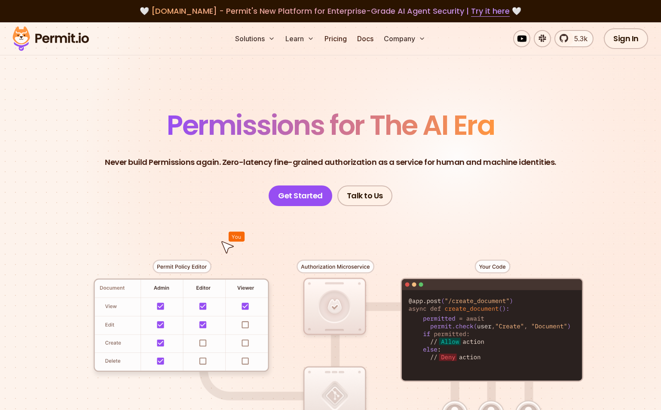
click at [634, 37] on link "Sign In" at bounding box center [626, 38] width 44 height 21
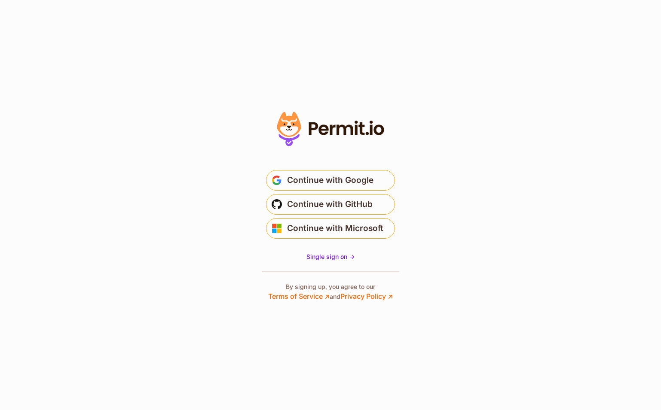
click at [452, 215] on section "Or" at bounding box center [330, 205] width 661 height 410
click at [284, 205] on button "Continue with GitHub" at bounding box center [330, 204] width 129 height 21
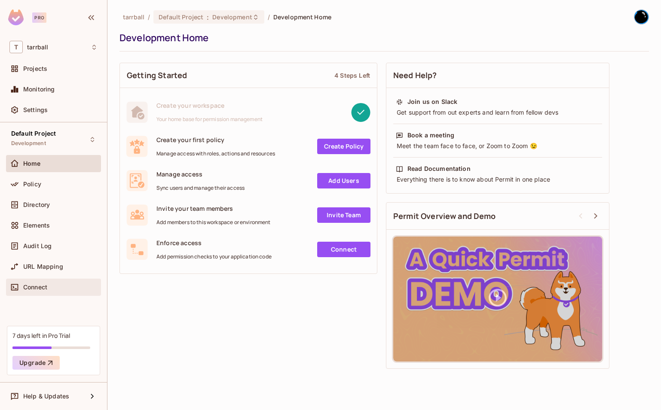
click at [44, 282] on div "Connect" at bounding box center [53, 287] width 95 height 17
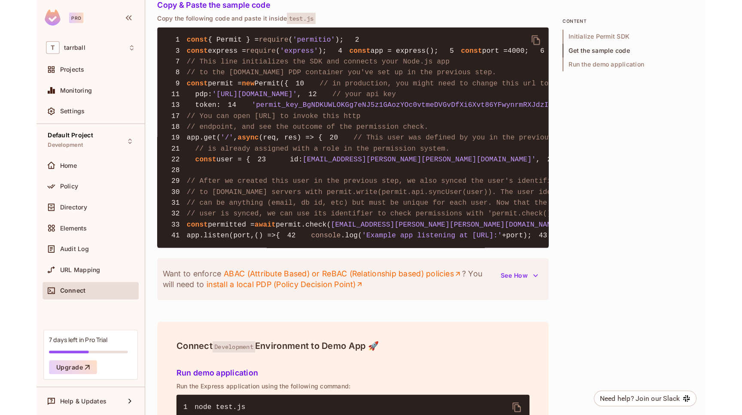
scroll to position [663, 0]
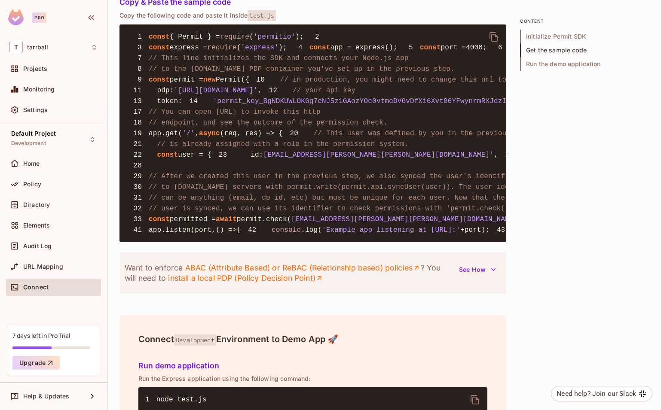
click at [331, 105] on span "'permit_key_BgNDKUWLOKGg7eNJ5z1GAozYOc0vtmeDVGvDfXi6Xvt86YFwynrmRXJdzIrLPCsTU4x…" at bounding box center [420, 102] width 415 height 8
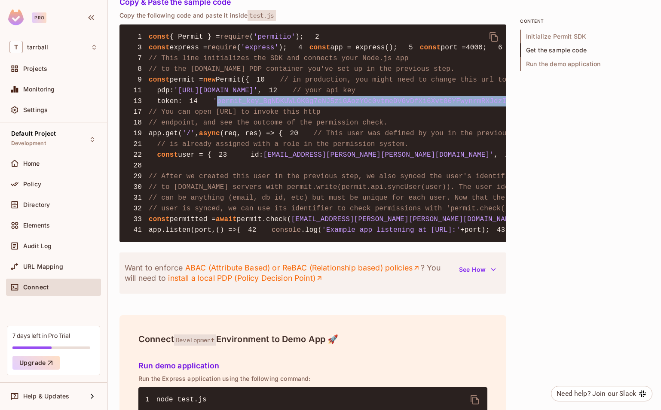
click at [331, 105] on span "'permit_key_BgNDKUWLOKGg7eNJ5z1GAozYOc0vtmeDVGvDfXi6Xvt86YFwynrmRXJdzIrLPCsTU4x…" at bounding box center [420, 102] width 415 height 8
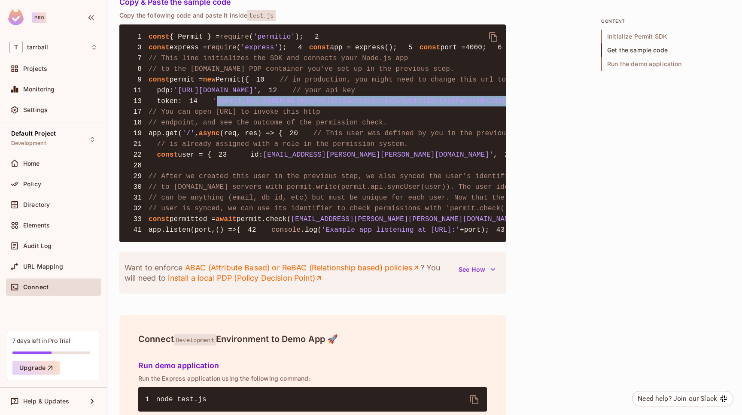
click at [213, 105] on span "'permit_key_BgNDKUWLOKGg7eNJ5z1GAozYOc0vtmeDVGvDfXi6Xvt86YFwynrmRXJdzIrLPCsTU4x…" at bounding box center [420, 102] width 415 height 8
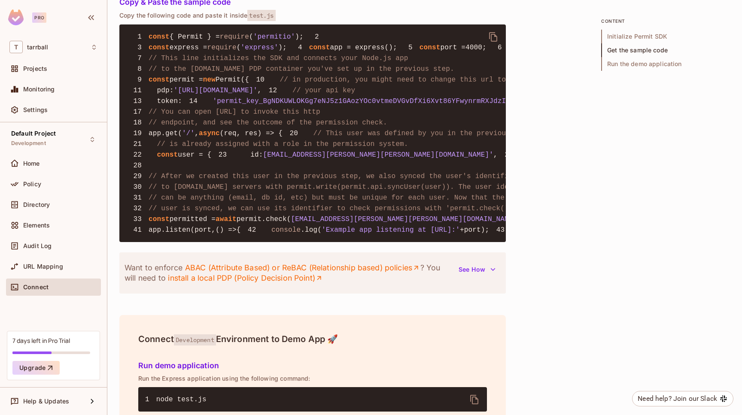
drag, startPoint x: 183, startPoint y: 139, endPoint x: 309, endPoint y: 140, distance: 126.3
click at [258, 95] on span "'https://cloudpdp.api.permit.io'" at bounding box center [216, 91] width 84 height 8
copy span "https://cloudpdp.api.permit.io"
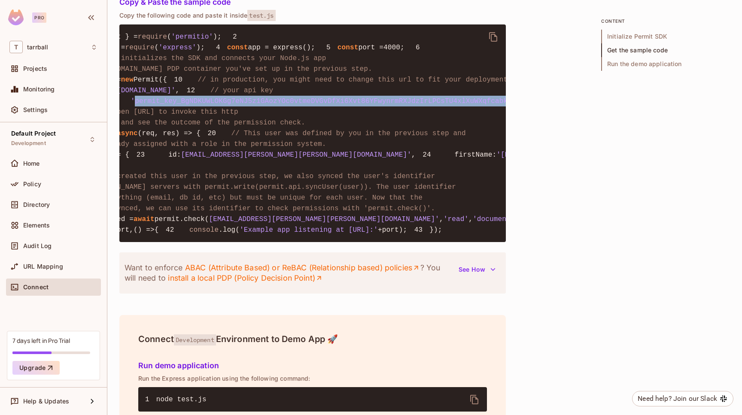
drag, startPoint x: 161, startPoint y: 170, endPoint x: 487, endPoint y: 171, distance: 326.5
click at [487, 105] on span "'permit_key_BgNDKUWLOKGg7eNJ5z1GAozYOc0vtmeDVGvDfXi6Xvt86YFwynrmRXJdzIrLPCsTU4x…" at bounding box center [338, 102] width 415 height 8
copy span "permit_key_BgNDKUWLOKGg7eNJ5z1GAozYOc0vtmeDVGvDfXi6Xvt86YFwynrmRXJdzIrLPCsTU4xl…"
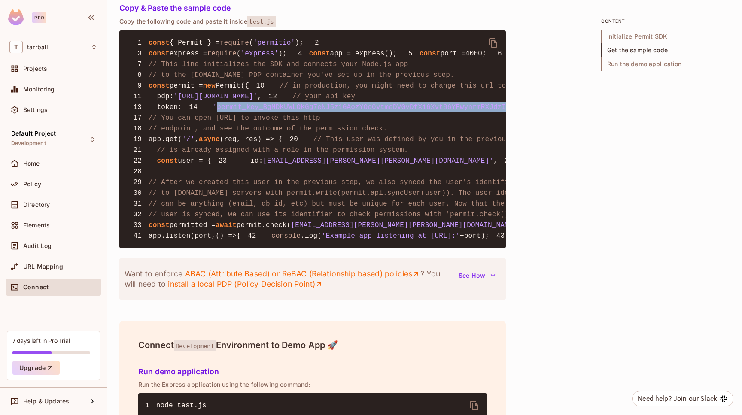
scroll to position [667, 0]
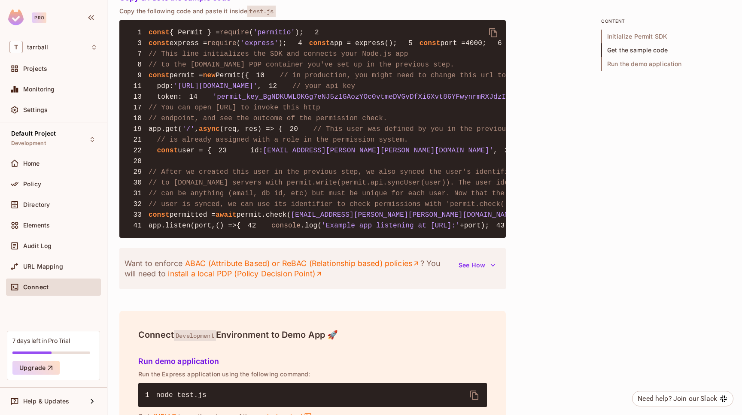
click at [35, 68] on span "Projects" at bounding box center [35, 68] width 24 height 7
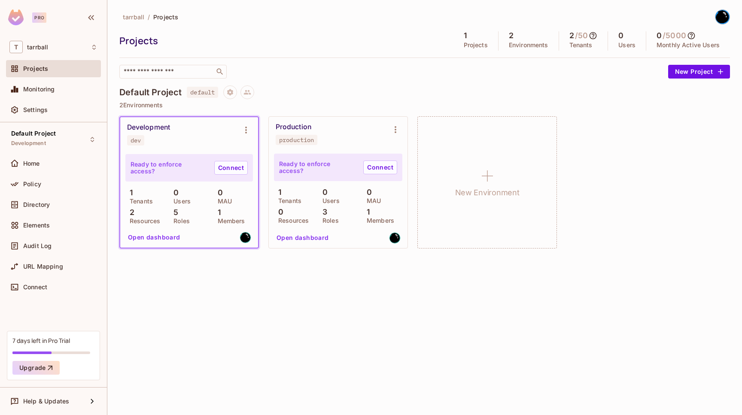
click at [298, 234] on button "Open dashboard" at bounding box center [302, 238] width 59 height 14
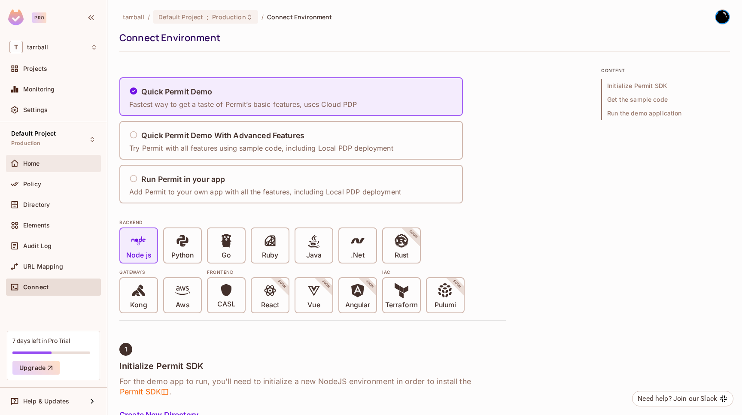
click at [37, 162] on span "Home" at bounding box center [31, 163] width 17 height 7
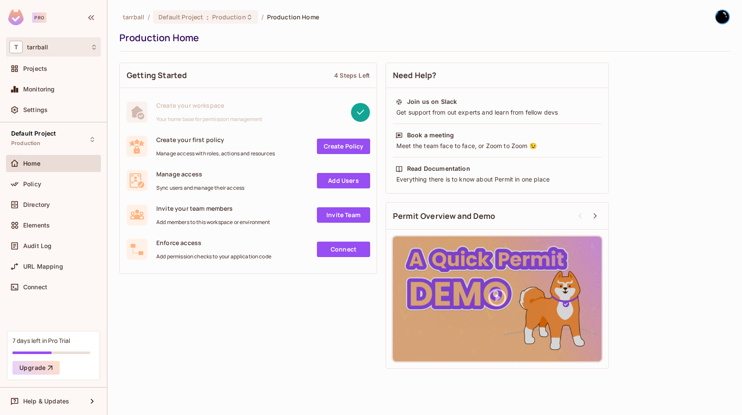
click at [55, 46] on div "T tarrball" at bounding box center [53, 47] width 88 height 12
click at [55, 46] on div at bounding box center [371, 207] width 742 height 415
click at [220, 17] on span "Production" at bounding box center [229, 17] width 34 height 8
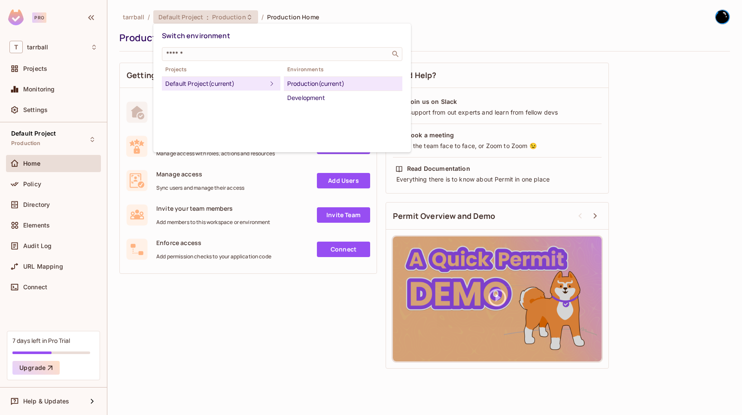
click at [333, 101] on div "Development" at bounding box center [343, 98] width 112 height 10
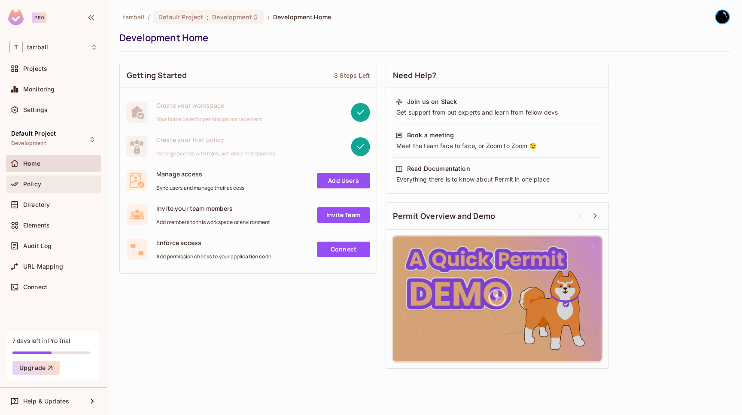
click at [23, 189] on div "Policy" at bounding box center [53, 184] width 88 height 10
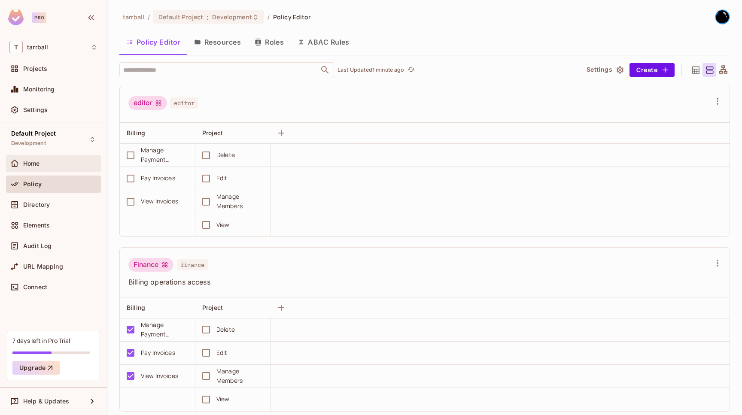
scroll to position [159, 0]
click at [165, 159] on div "Manage Payment Methods" at bounding box center [164, 155] width 47 height 19
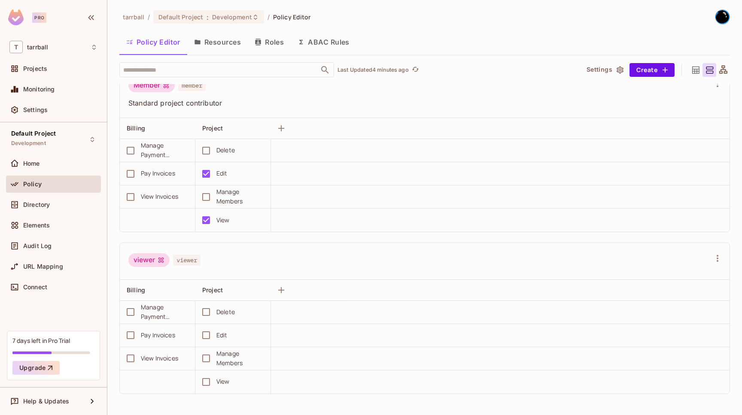
scroll to position [0, 0]
click at [154, 258] on div "viewer" at bounding box center [148, 260] width 41 height 14
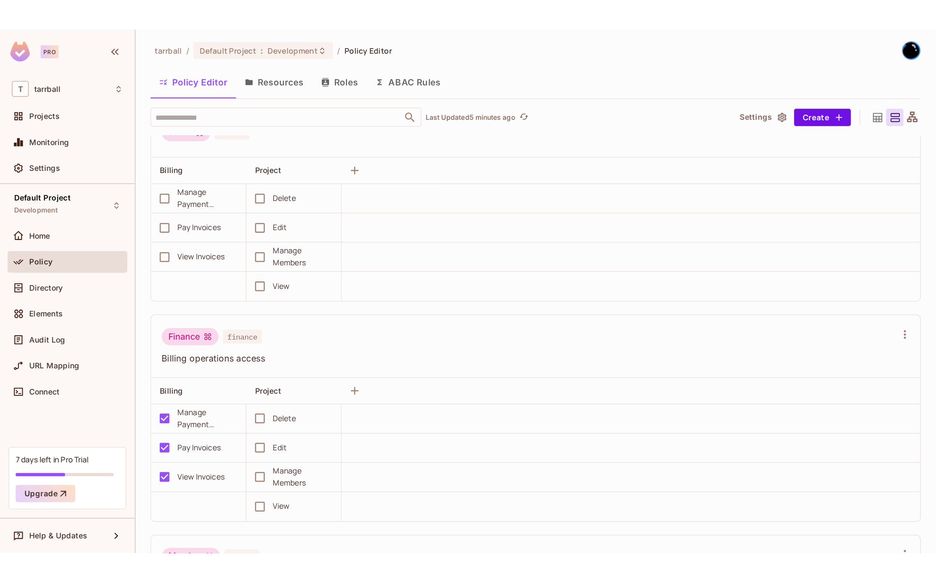
scroll to position [183, 0]
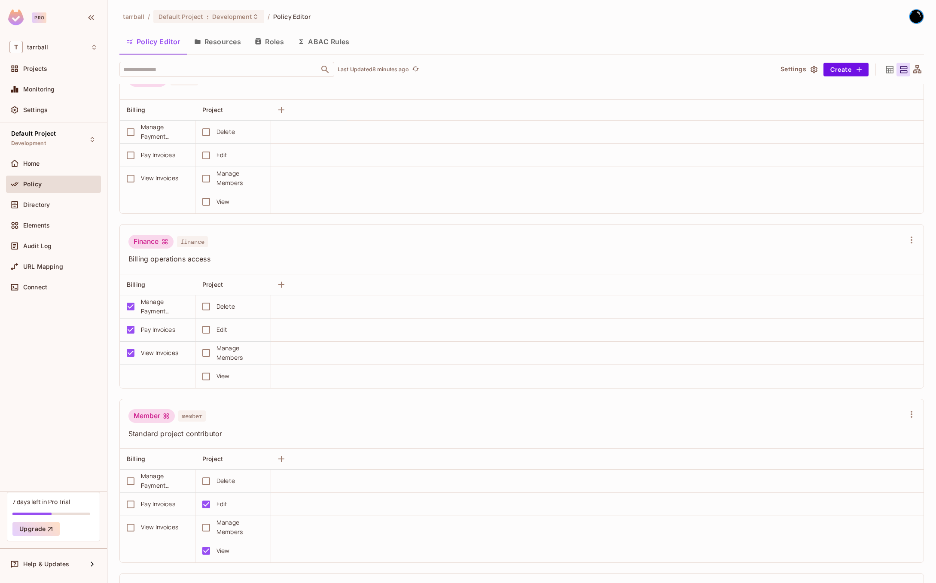
click at [660, 25] on div "tarrball / Default Project : Development / Policy Editor Policy Editor Resource…" at bounding box center [521, 296] width 805 height 574
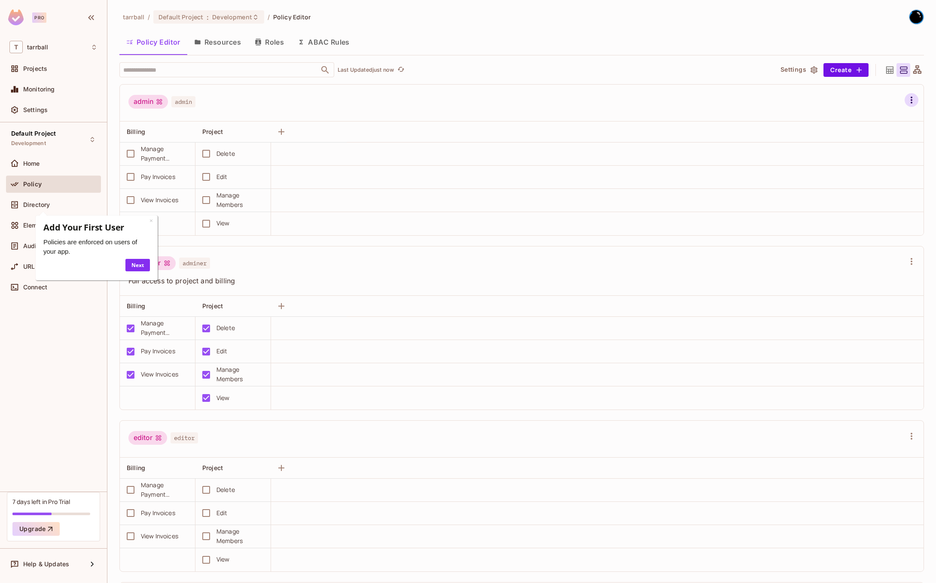
click at [908, 102] on icon "button" at bounding box center [911, 100] width 10 height 10
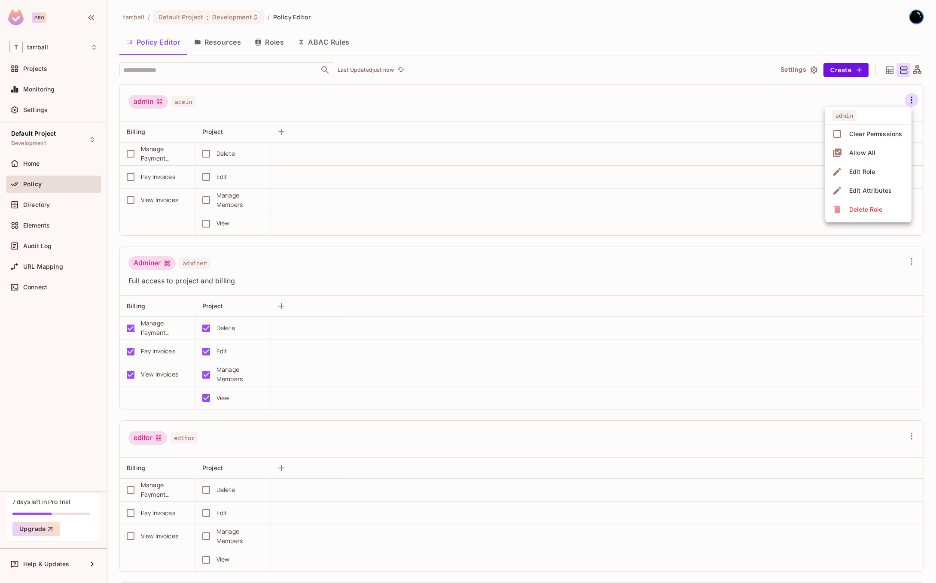
click at [857, 215] on span "Delete Role" at bounding box center [866, 210] width 38 height 14
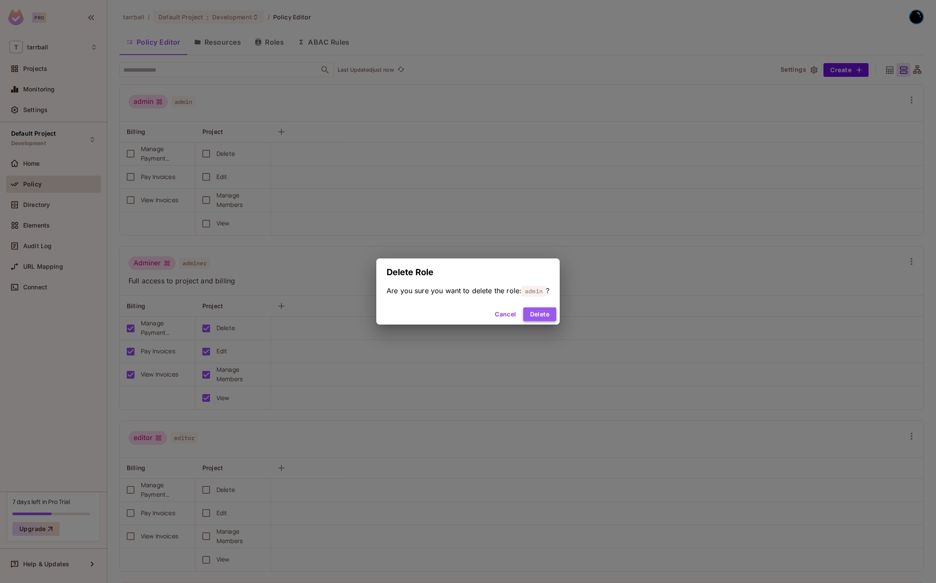
click at [537, 318] on button "Delete" at bounding box center [539, 315] width 33 height 14
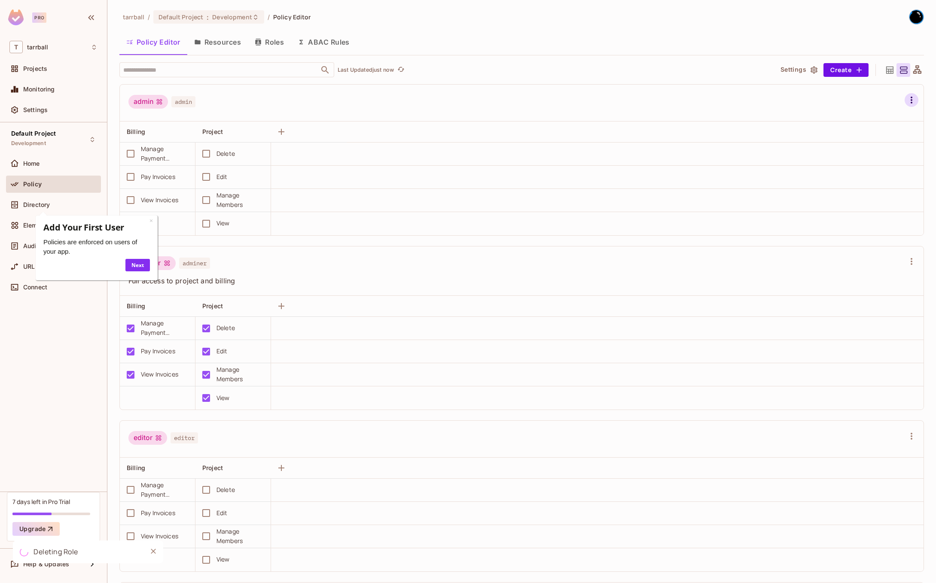
click at [909, 99] on icon "button" at bounding box center [911, 100] width 10 height 10
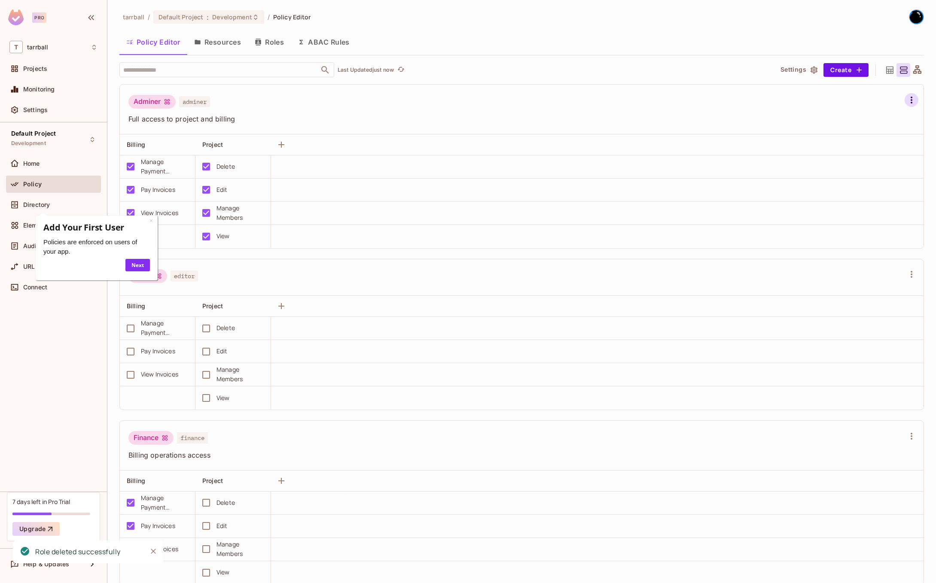
drag, startPoint x: 906, startPoint y: 104, endPoint x: 915, endPoint y: 102, distance: 9.3
click at [906, 104] on div at bounding box center [912, 100] width 14 height 14
click at [915, 102] on icon "button" at bounding box center [911, 100] width 10 height 10
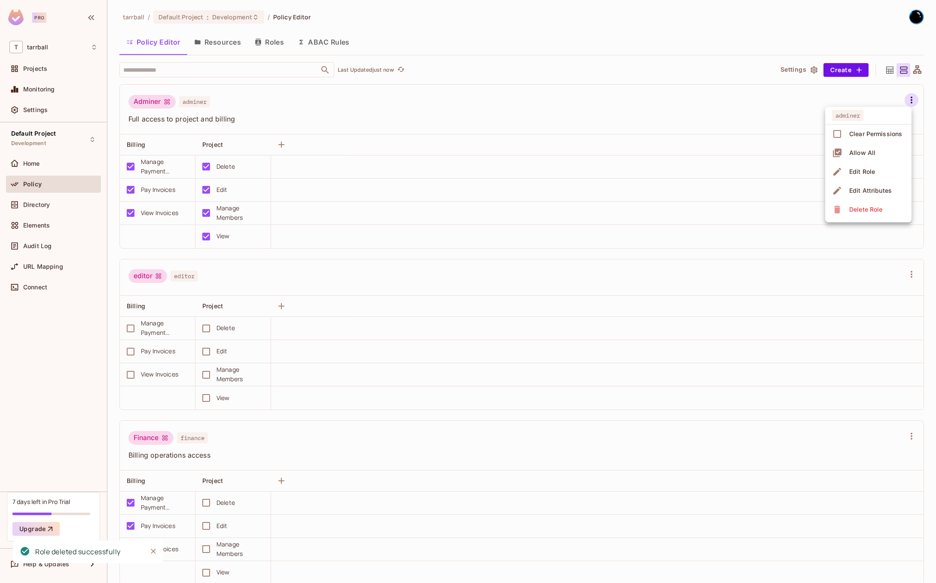
click at [870, 205] on span "Delete Role" at bounding box center [866, 210] width 38 height 14
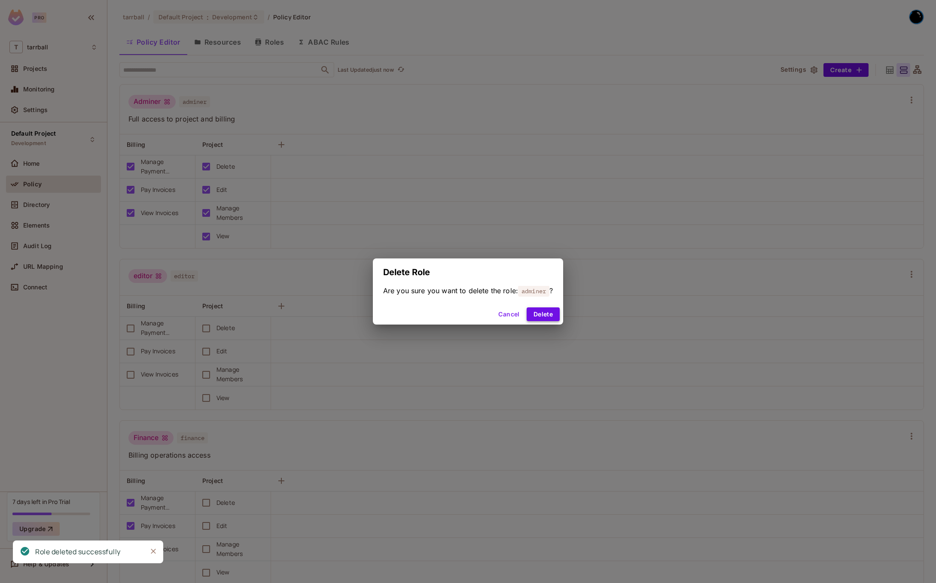
click at [541, 315] on button "Delete" at bounding box center [543, 315] width 33 height 14
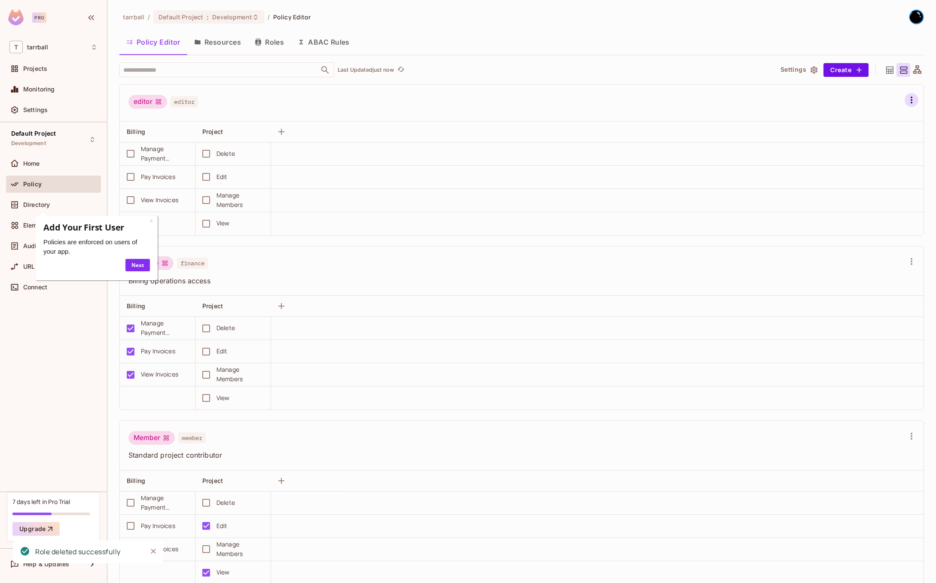
click at [910, 102] on icon "button" at bounding box center [911, 100] width 10 height 10
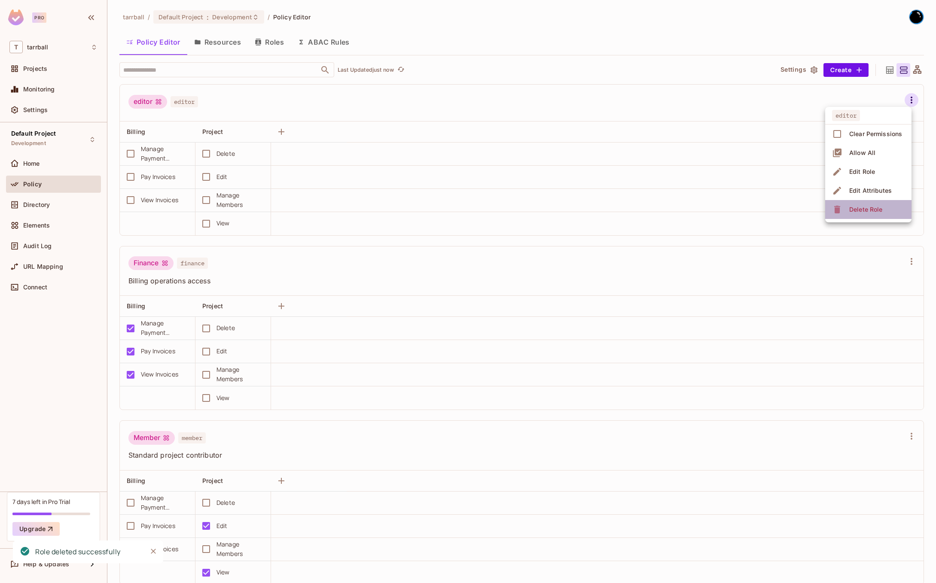
click at [854, 204] on span "Delete Role" at bounding box center [866, 210] width 38 height 14
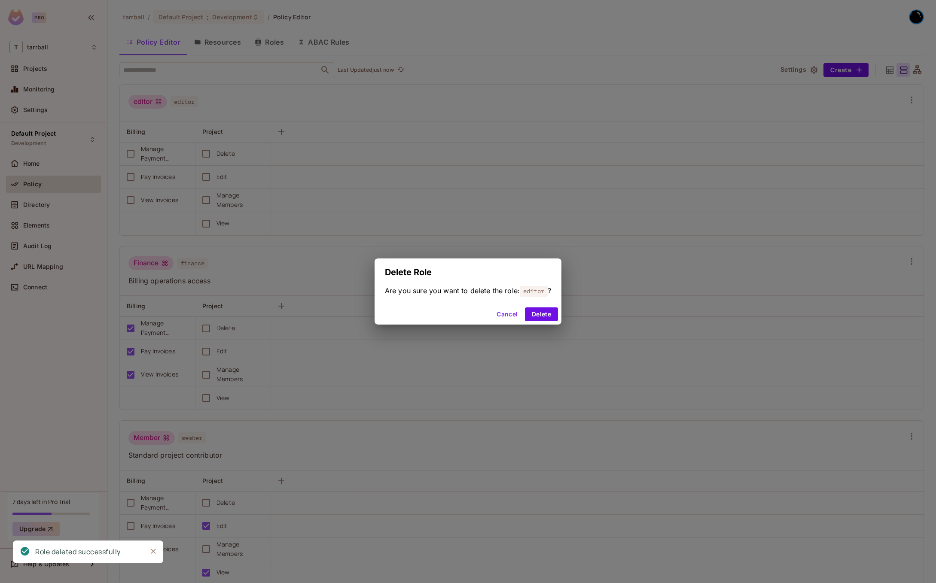
drag, startPoint x: 545, startPoint y: 316, endPoint x: 560, endPoint y: 307, distance: 17.8
click at [545, 316] on button "Delete" at bounding box center [541, 315] width 33 height 14
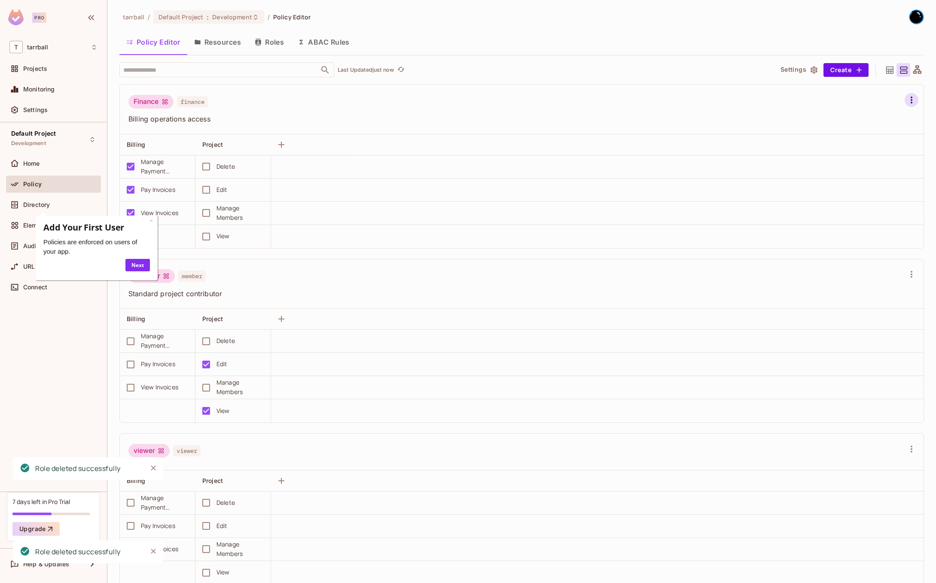
click at [910, 100] on icon "button" at bounding box center [911, 100] width 10 height 10
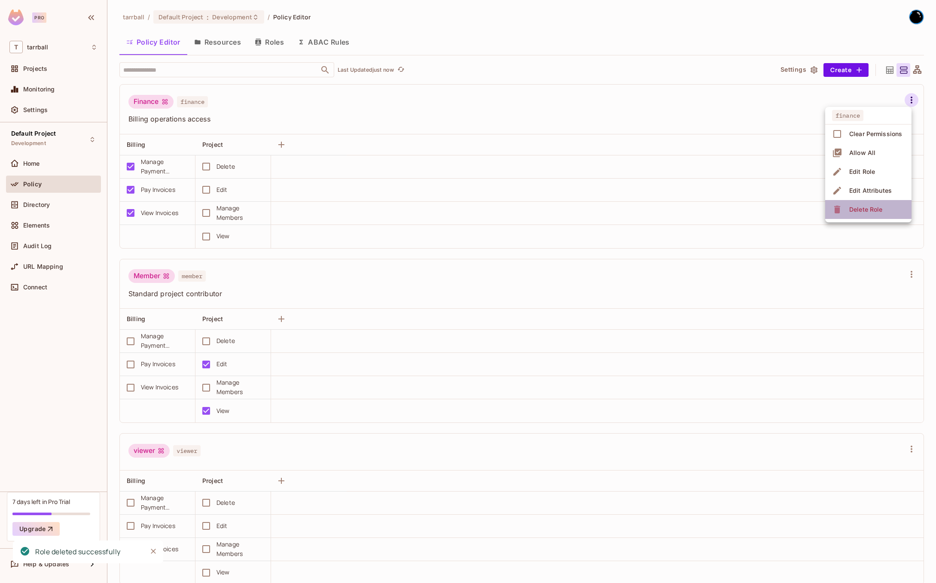
click at [870, 204] on span "Delete Role" at bounding box center [866, 210] width 38 height 14
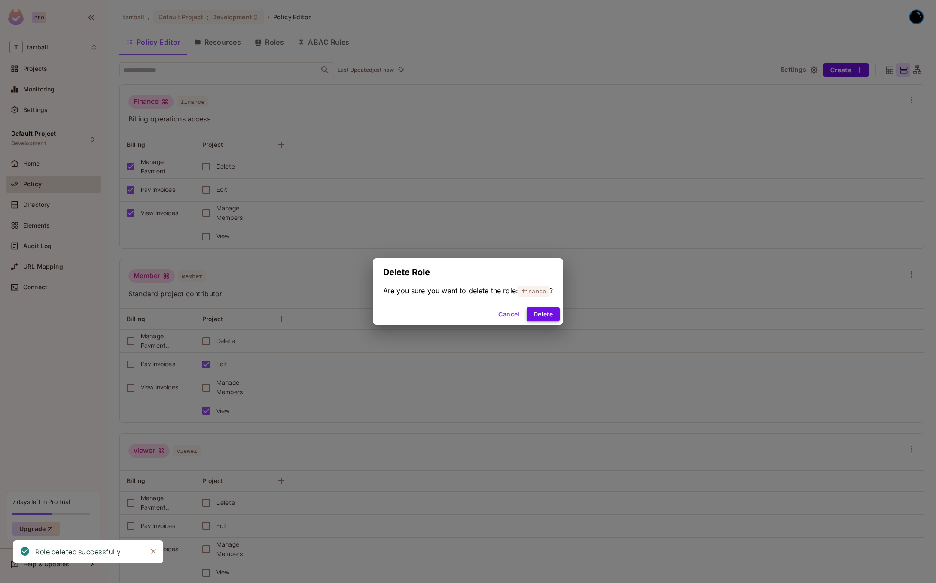
click at [545, 312] on button "Delete" at bounding box center [543, 315] width 33 height 14
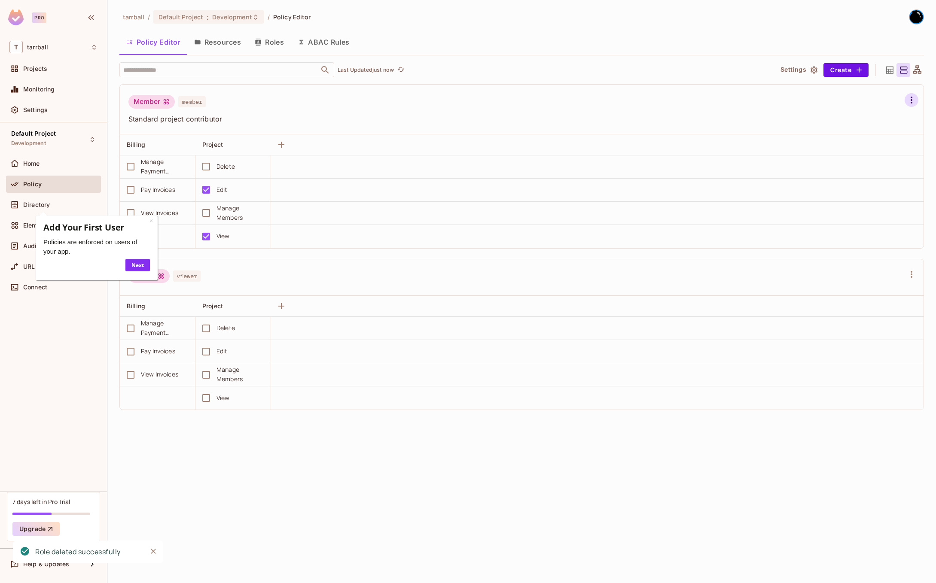
click at [914, 100] on icon "button" at bounding box center [911, 100] width 10 height 10
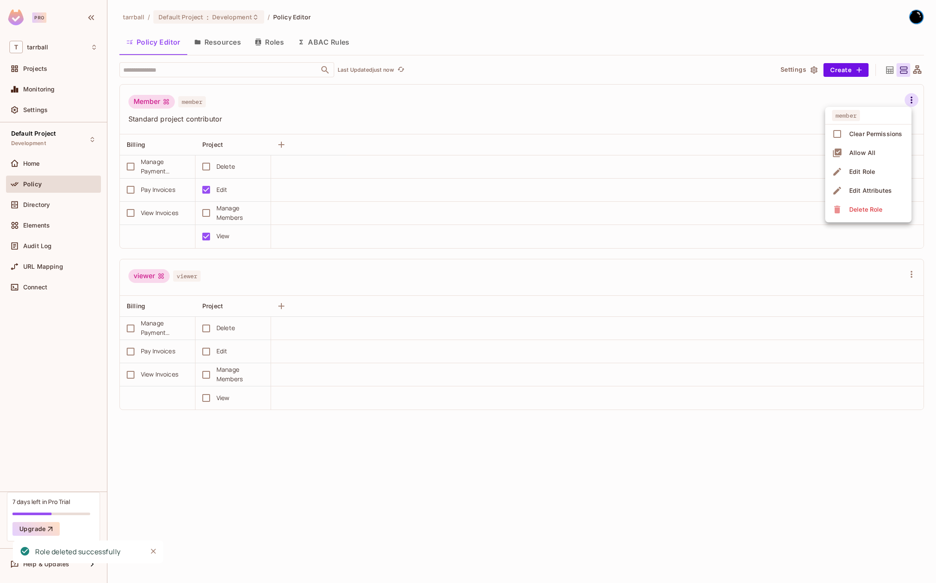
click at [870, 213] on div "Delete Role" at bounding box center [865, 209] width 33 height 9
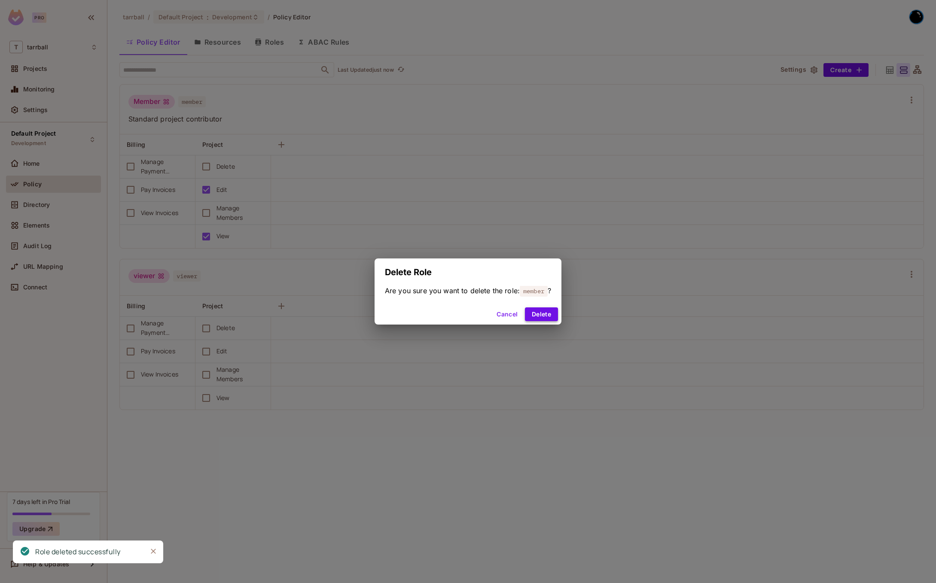
drag, startPoint x: 526, startPoint y: 310, endPoint x: 535, endPoint y: 314, distance: 10.2
click at [526, 310] on div "Cancel Delete" at bounding box center [468, 314] width 187 height 21
click at [536, 314] on button "Delete" at bounding box center [541, 315] width 33 height 14
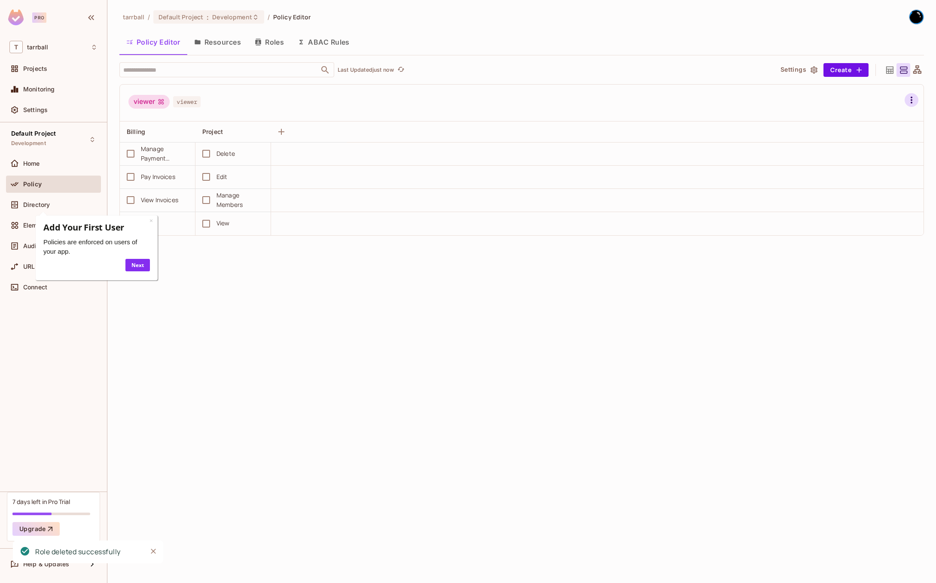
click at [912, 100] on icon "button" at bounding box center [911, 100] width 10 height 10
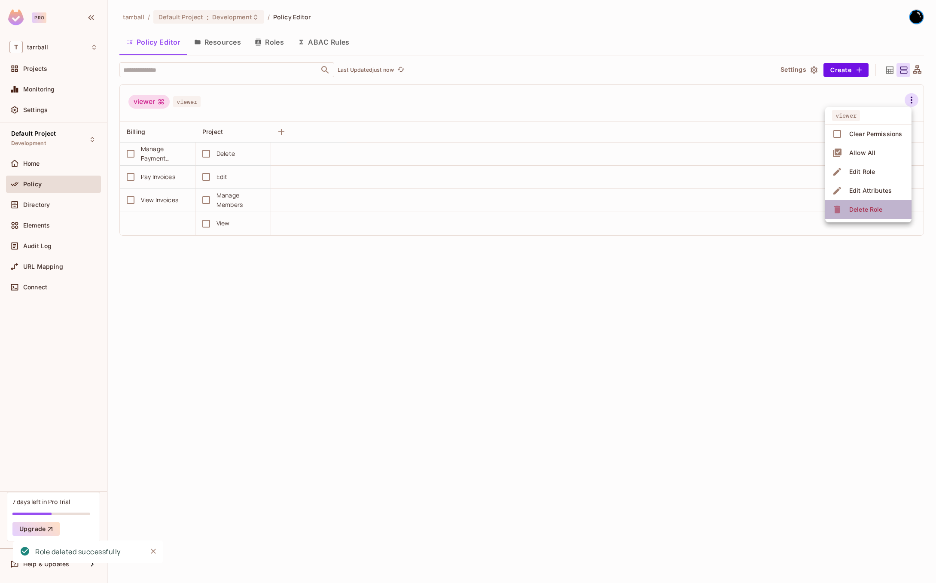
click at [854, 214] on div "Delete Role" at bounding box center [865, 209] width 33 height 9
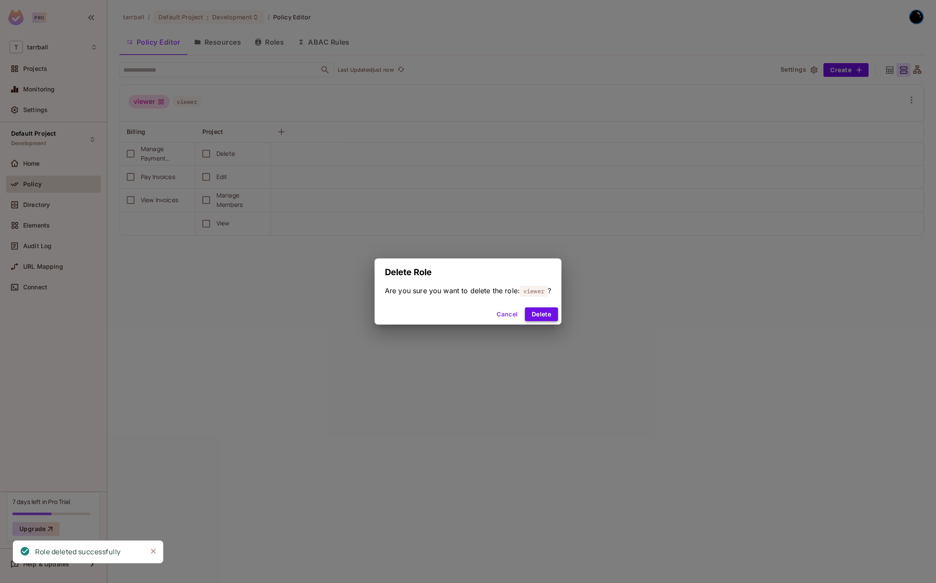
click at [553, 317] on button "Delete" at bounding box center [541, 315] width 33 height 14
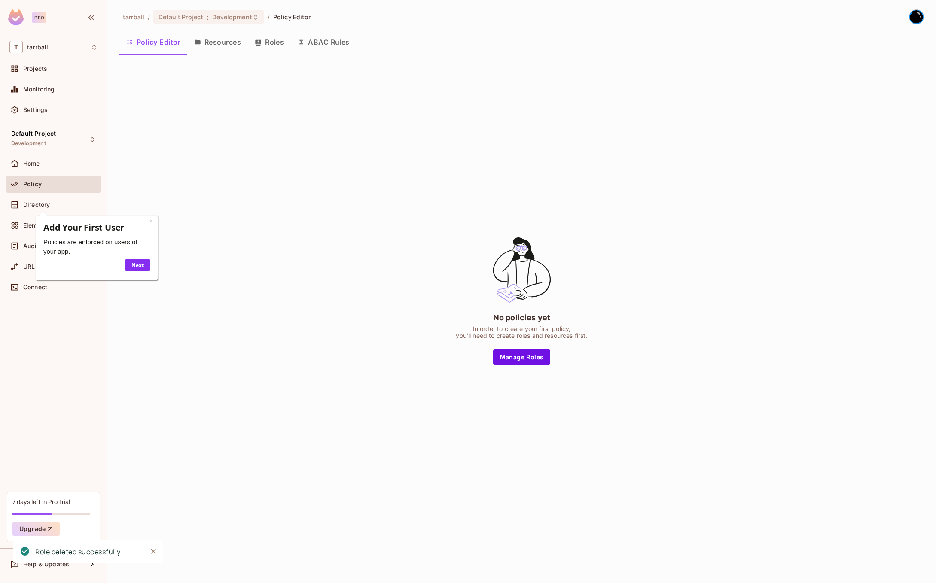
click at [219, 45] on button "Resources" at bounding box center [217, 41] width 61 height 21
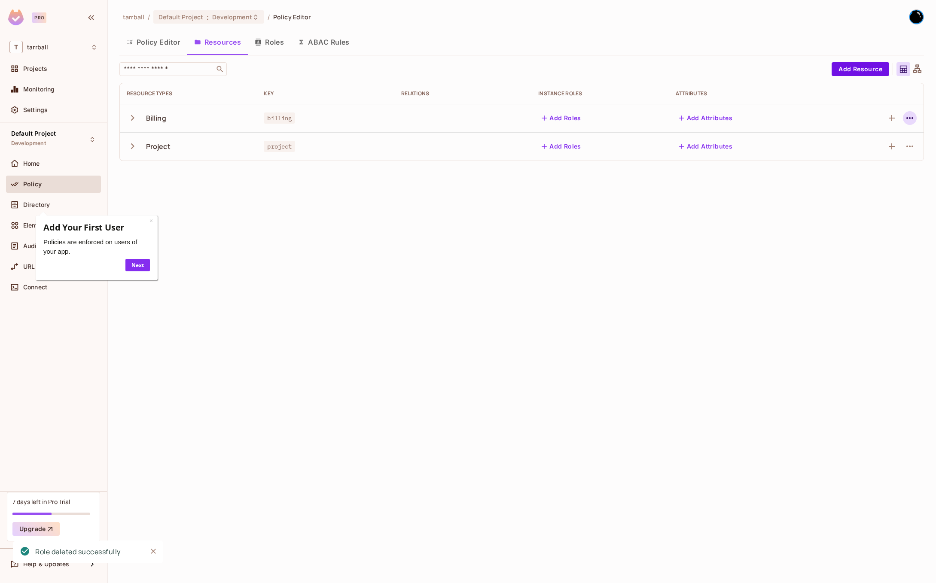
click at [915, 119] on icon "button" at bounding box center [910, 118] width 10 height 10
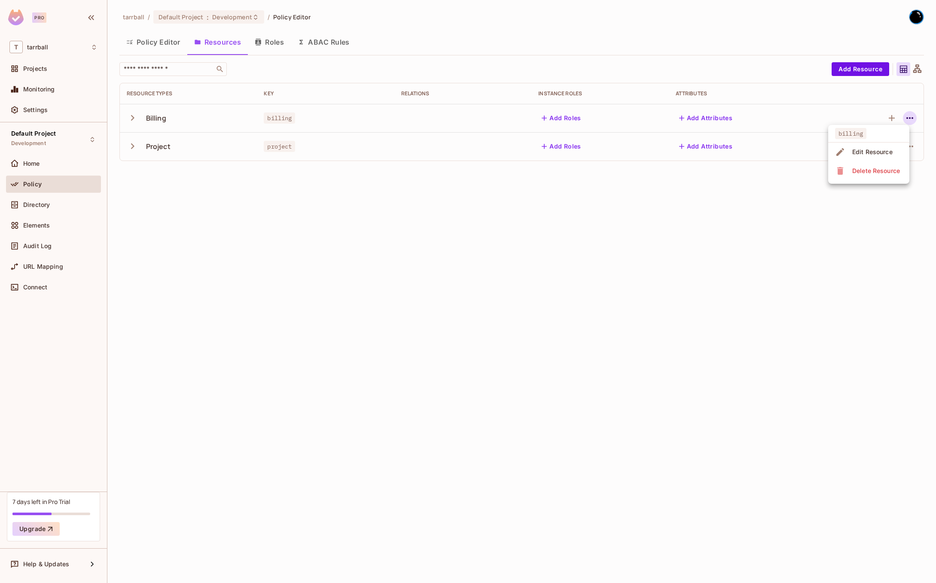
click at [889, 173] on div "Delete Resource" at bounding box center [876, 171] width 48 height 9
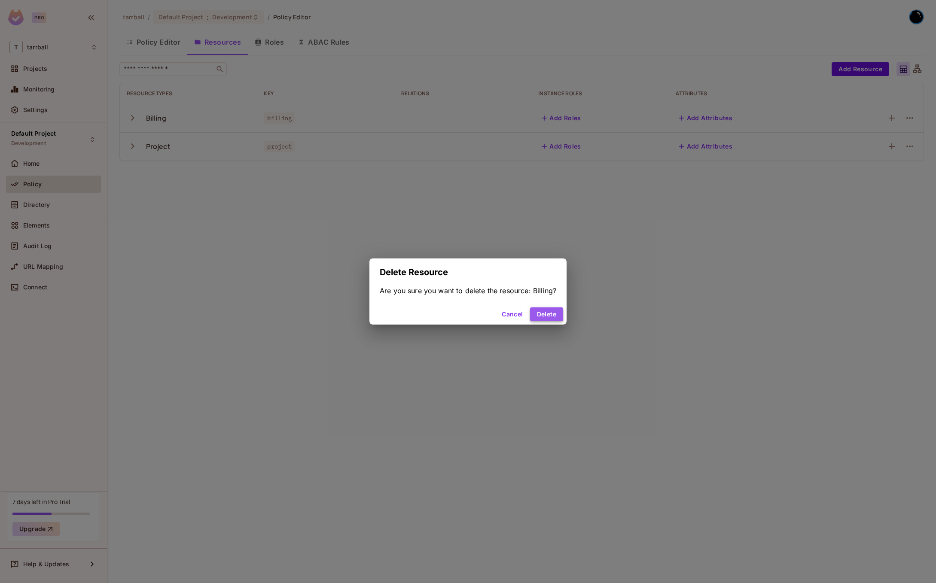
click at [542, 320] on button "Delete" at bounding box center [546, 315] width 33 height 14
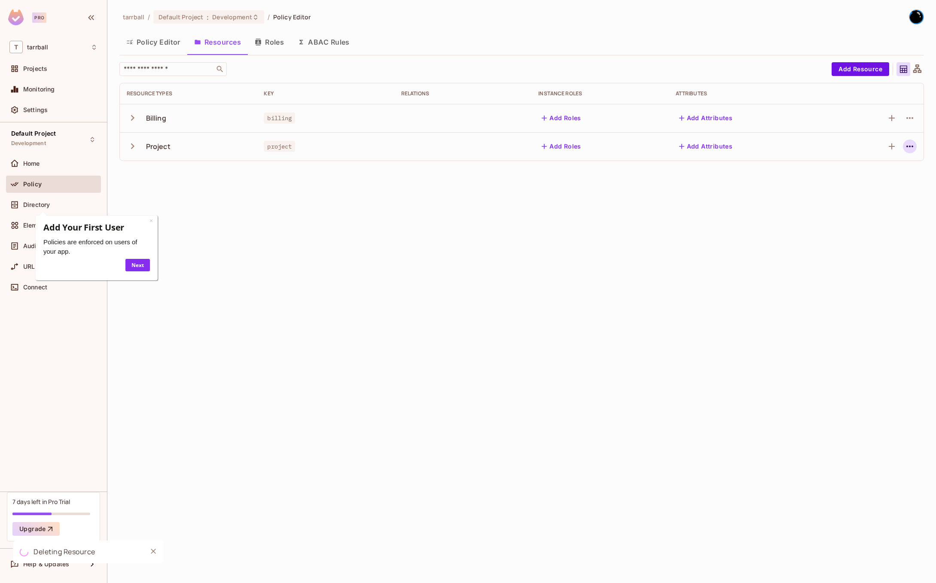
click at [911, 146] on icon "button" at bounding box center [910, 146] width 10 height 10
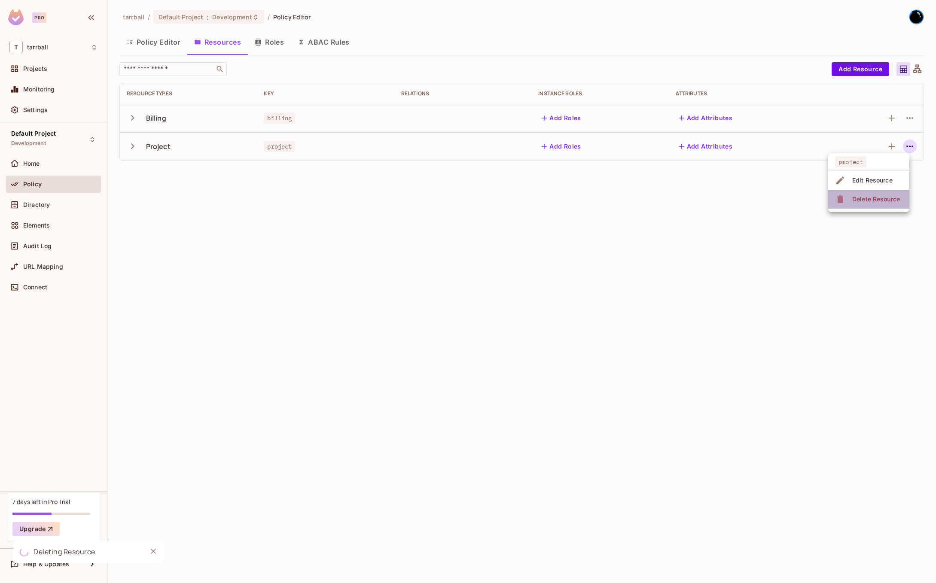
click at [856, 192] on li "Delete Resource" at bounding box center [868, 199] width 81 height 19
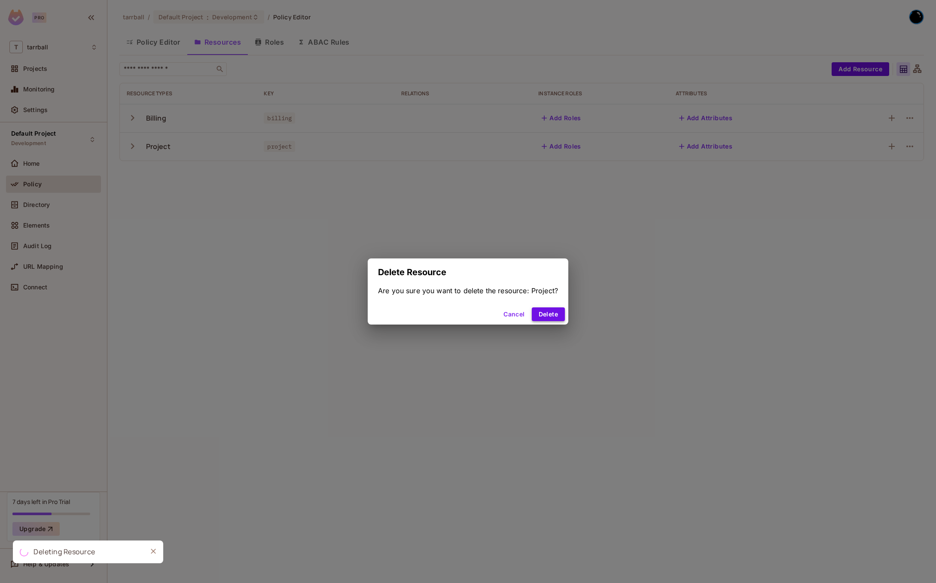
click at [552, 316] on button "Delete" at bounding box center [548, 315] width 33 height 14
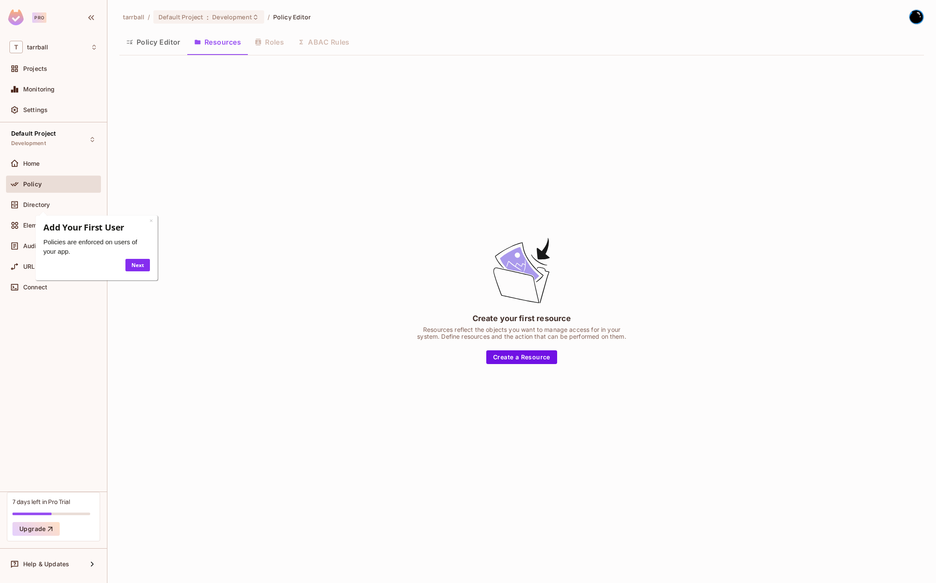
click at [256, 37] on div "Policy Editor Resources Roles ABAC Rules" at bounding box center [521, 41] width 805 height 21
click at [271, 45] on div "Policy Editor Resources Roles ABAC Rules" at bounding box center [521, 41] width 805 height 21
drag, startPoint x: 328, startPoint y: 41, endPoint x: 134, endPoint y: 44, distance: 193.3
click at [328, 41] on div "Policy Editor Resources Roles ABAC Rules" at bounding box center [521, 41] width 805 height 21
click at [188, 49] on button "Resources" at bounding box center [217, 41] width 61 height 21
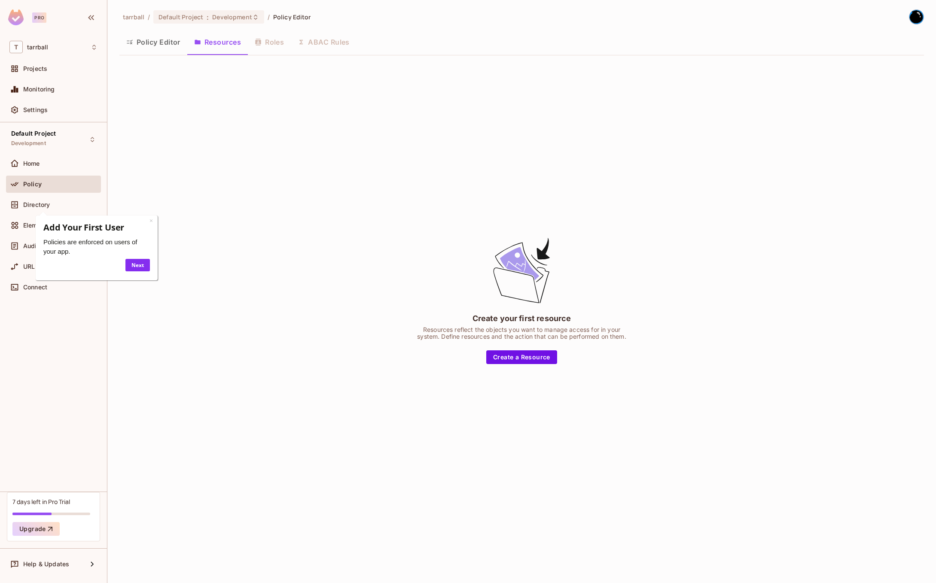
click at [166, 41] on button "Policy Editor" at bounding box center [153, 41] width 68 height 21
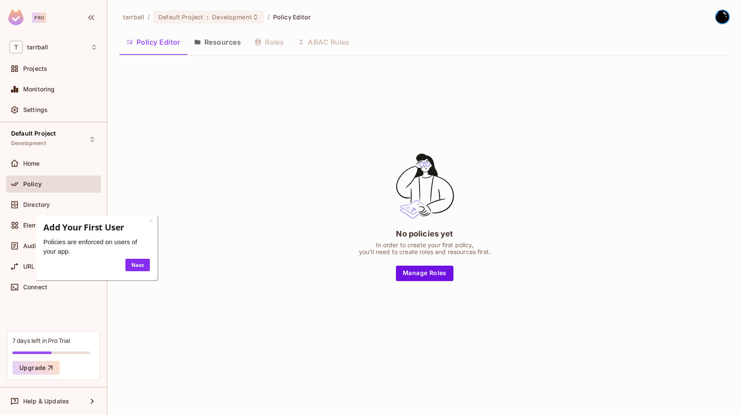
click at [281, 107] on div "No policies yet In order to create your first policy, you'll need to create rol…" at bounding box center [424, 216] width 611 height 308
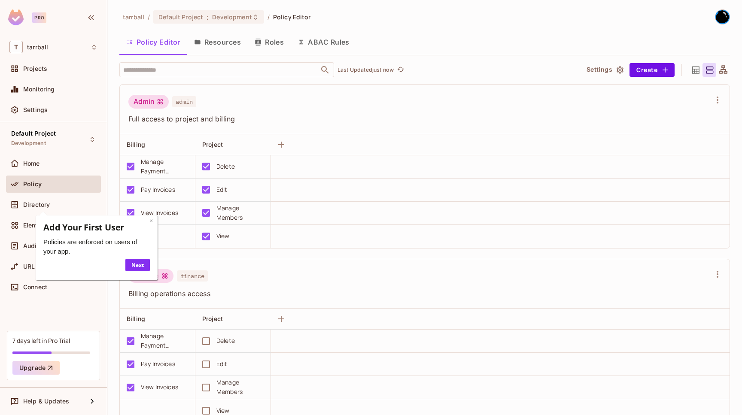
click at [150, 219] on link "×" at bounding box center [150, 221] width 3 height 8
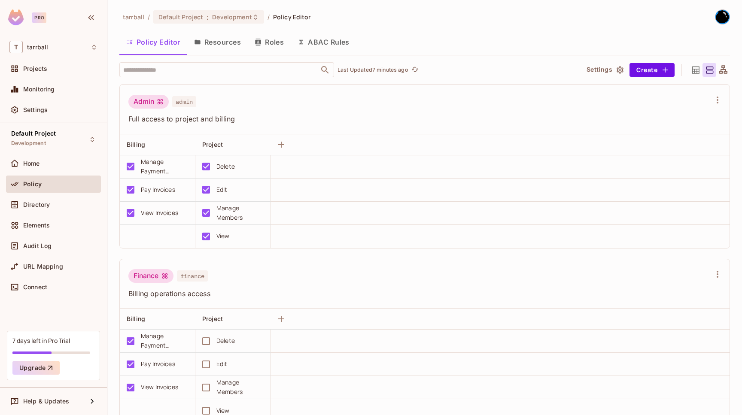
scroll to position [204, 0]
